Goal: Navigation & Orientation: Find specific page/section

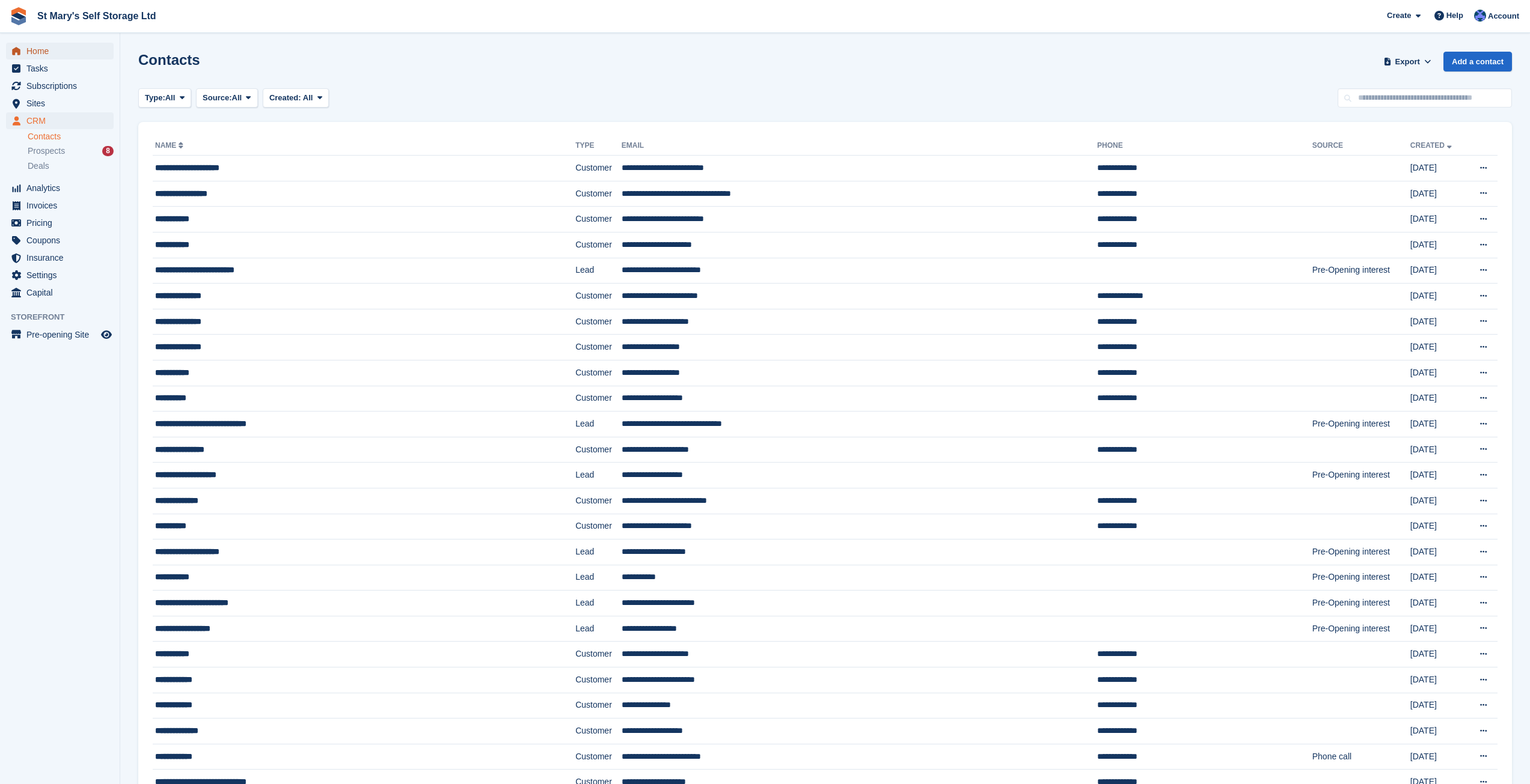
click at [45, 52] on span "Home" at bounding box center [62, 51] width 72 height 17
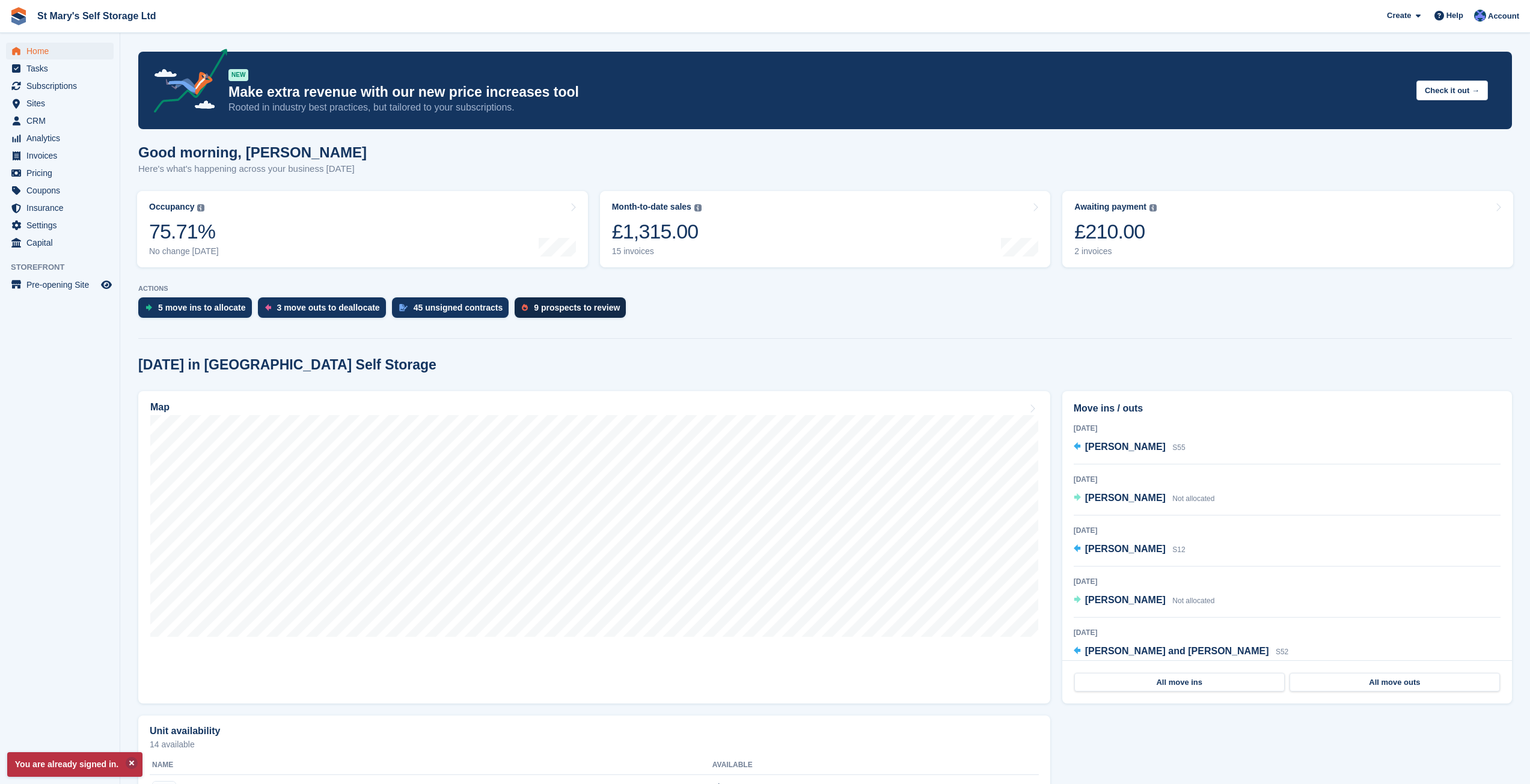
click at [562, 312] on div "9 prospects to review" at bounding box center [577, 308] width 86 height 10
click at [1189, 240] on link "Awaiting payment The total outstanding balance on all open invoices. £210.00 2 …" at bounding box center [1287, 229] width 451 height 76
